Goal: Task Accomplishment & Management: Manage account settings

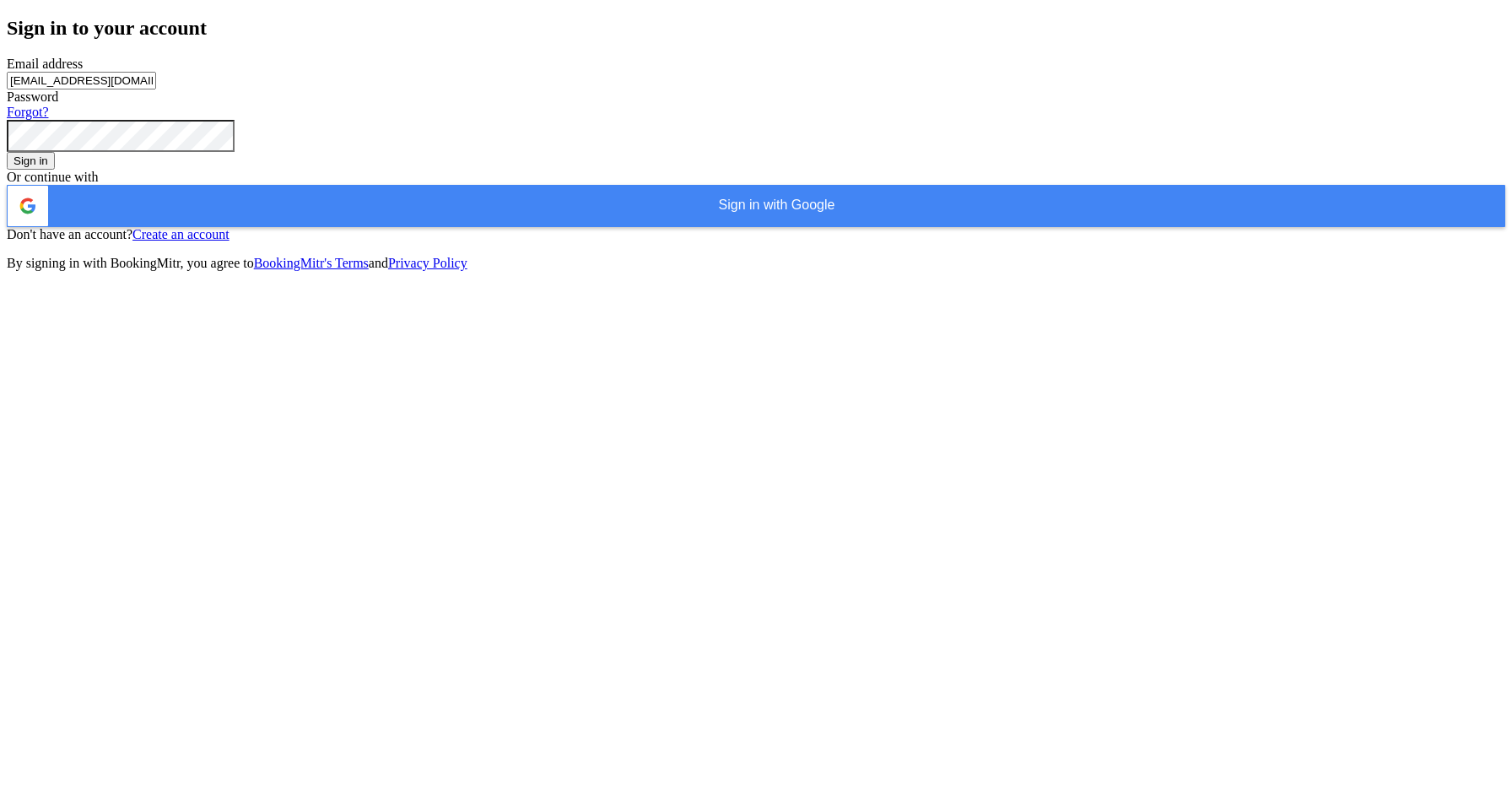
type input "[EMAIL_ADDRESS][DOMAIN_NAME]"
click at [55, 170] on button "Sign in" at bounding box center [31, 161] width 48 height 18
type input "[EMAIL_ADDRESS][DOMAIN_NAME]"
click at [1003, 270] on div "Sign in to your account Email address [EMAIL_ADDRESS][DOMAIN_NAME] Password For…" at bounding box center [756, 144] width 1499 height 254
click at [55, 170] on button "Sign in" at bounding box center [31, 161] width 48 height 18
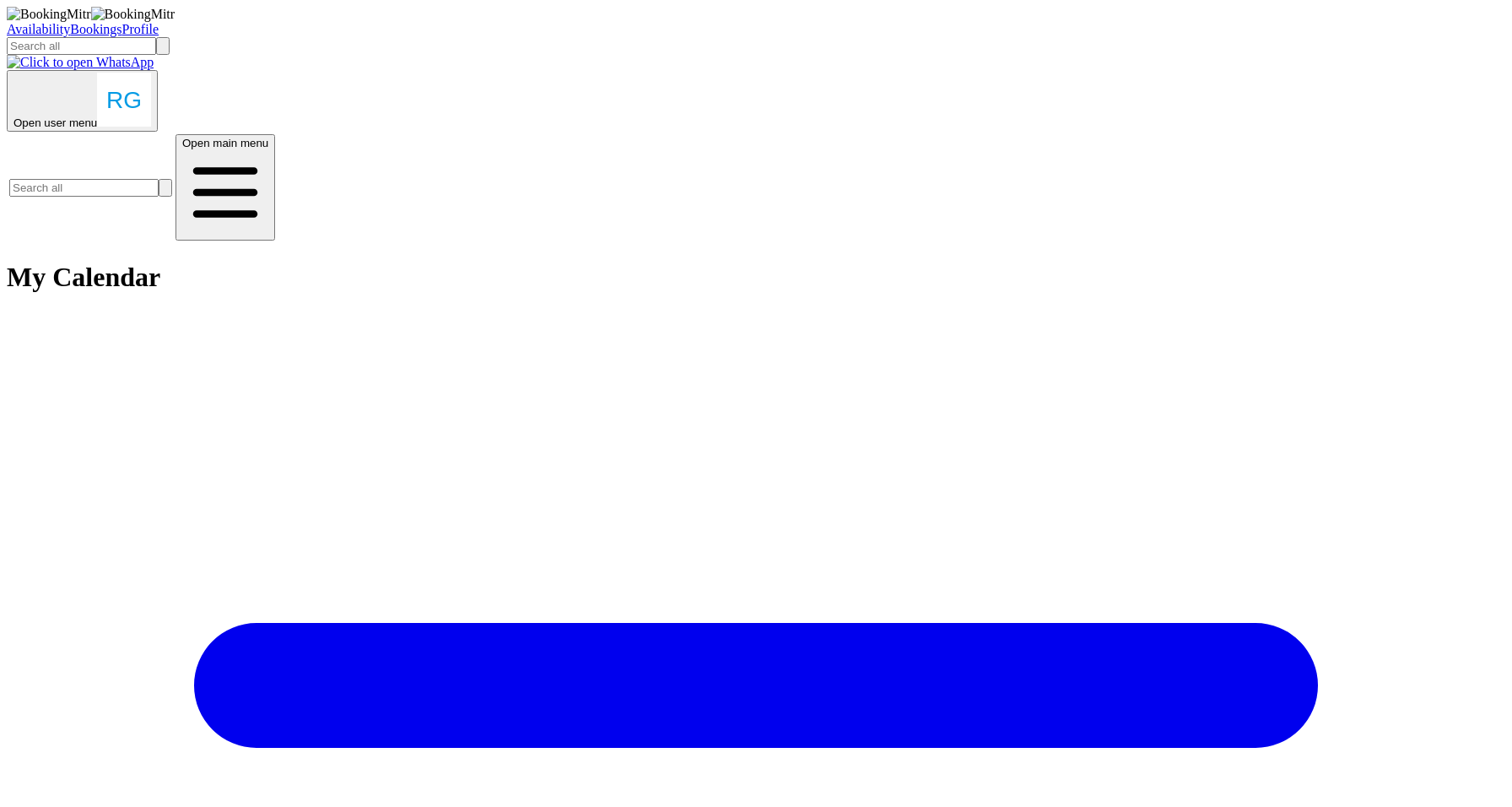
scroll to position [0, 743]
click at [151, 73] on img "button" at bounding box center [124, 100] width 54 height 54
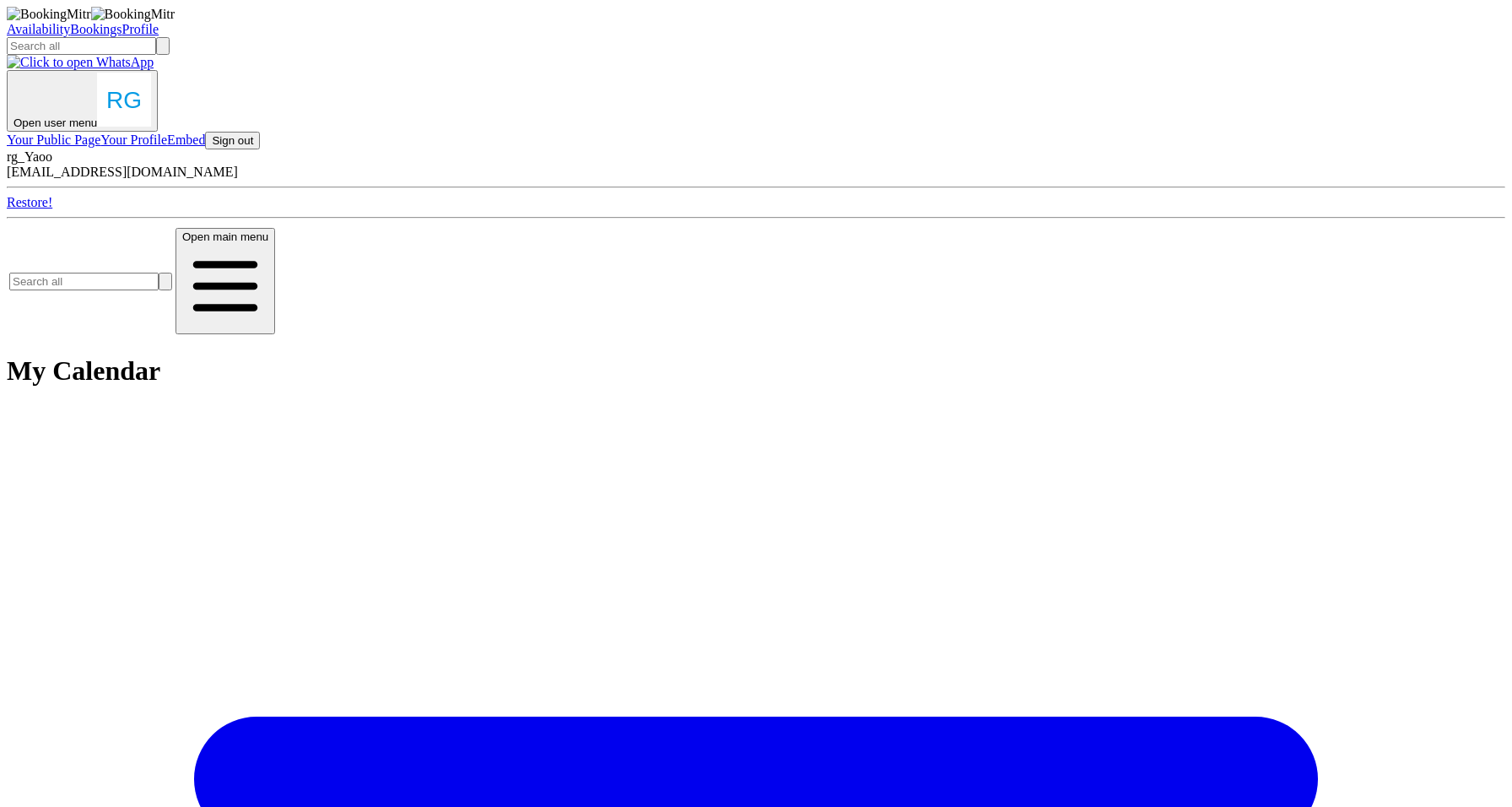
click at [260, 149] on button "Sign out" at bounding box center [233, 140] width 55 height 18
